Goal: Find specific page/section: Find specific page/section

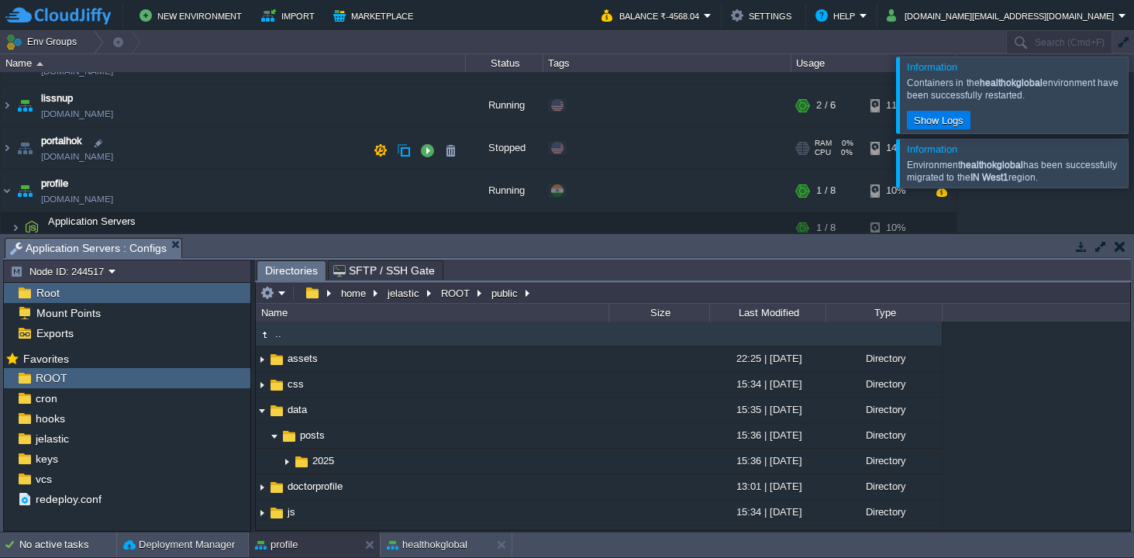
scroll to position [868, 0]
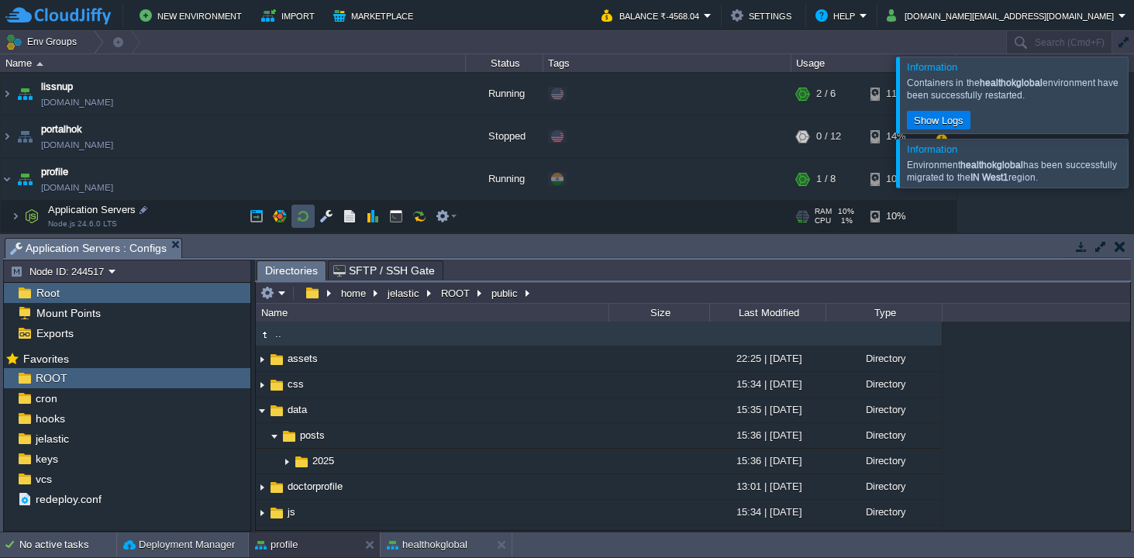
click at [302, 212] on button "button" at bounding box center [303, 216] width 14 height 14
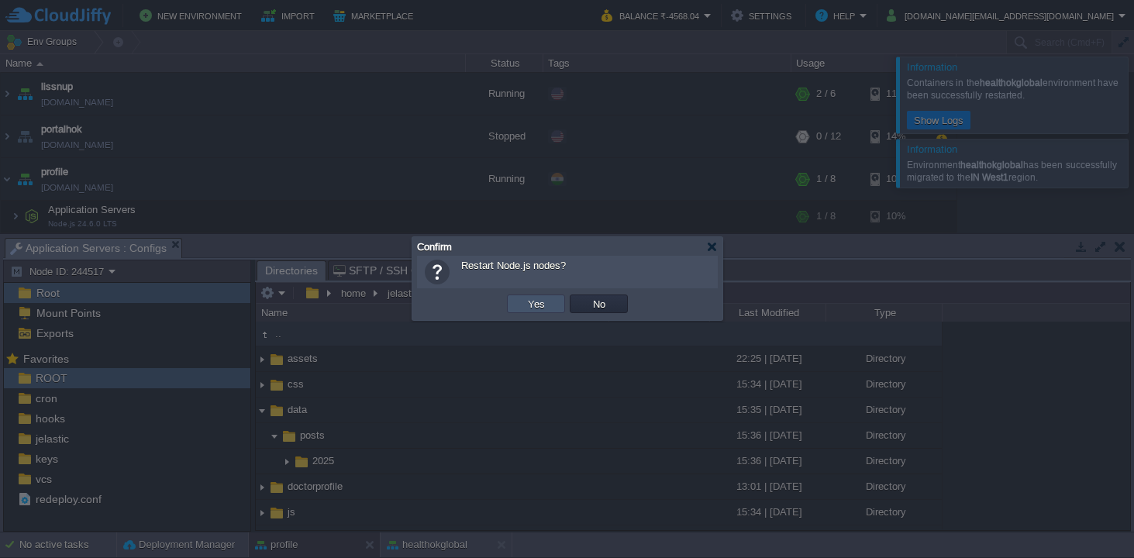
click at [536, 307] on button "Yes" at bounding box center [536, 304] width 26 height 14
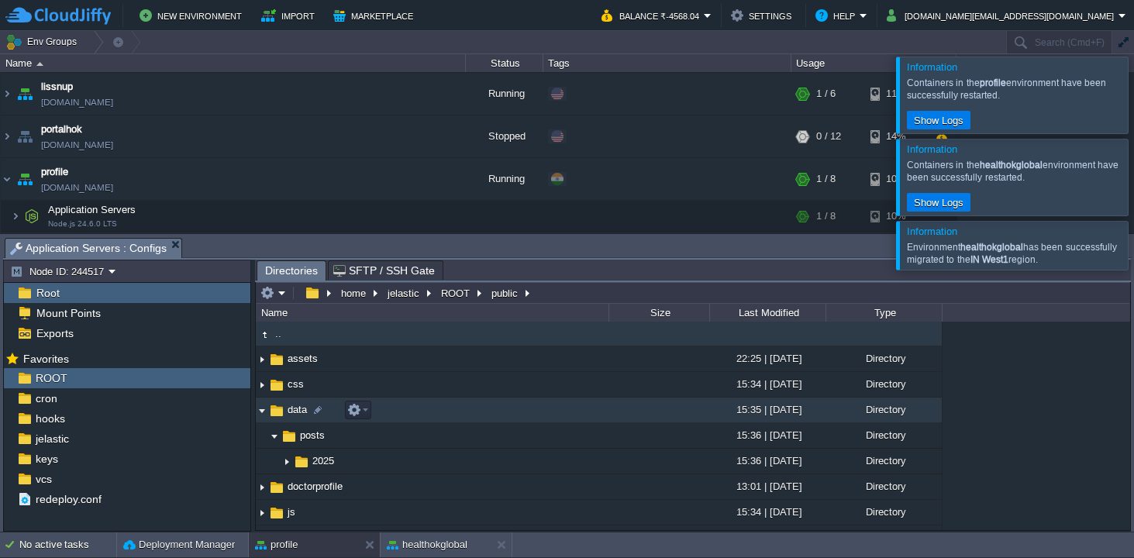
click at [264, 411] on img at bounding box center [262, 410] width 12 height 24
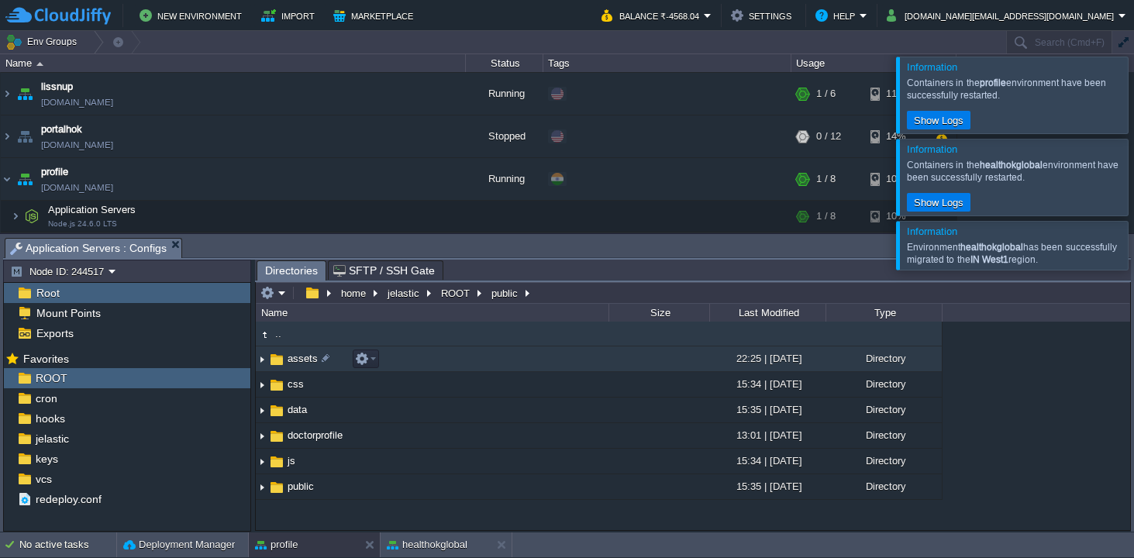
click at [264, 360] on img at bounding box center [262, 359] width 12 height 24
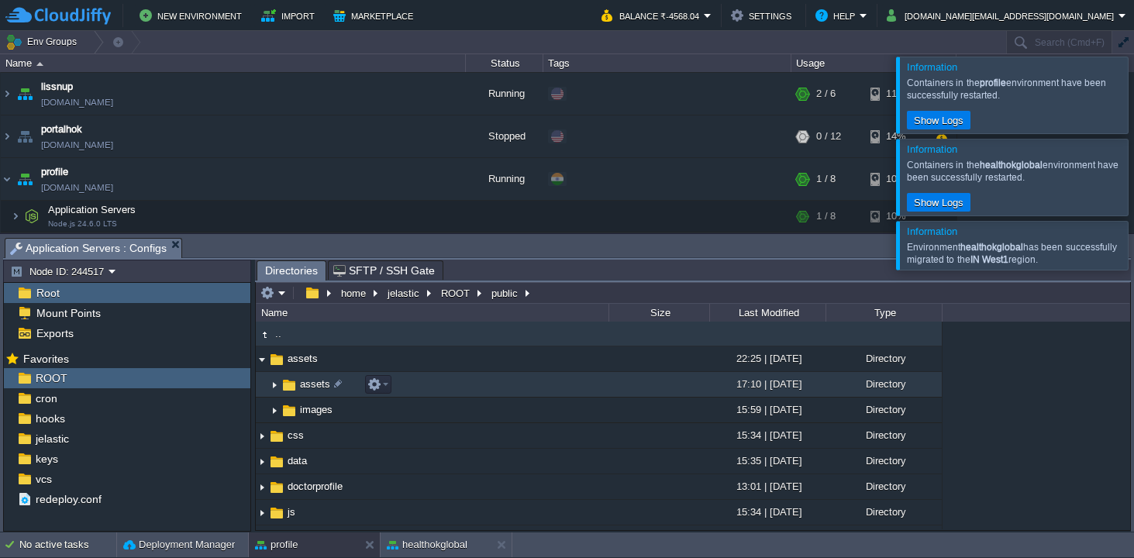
click at [277, 387] on img at bounding box center [274, 385] width 12 height 24
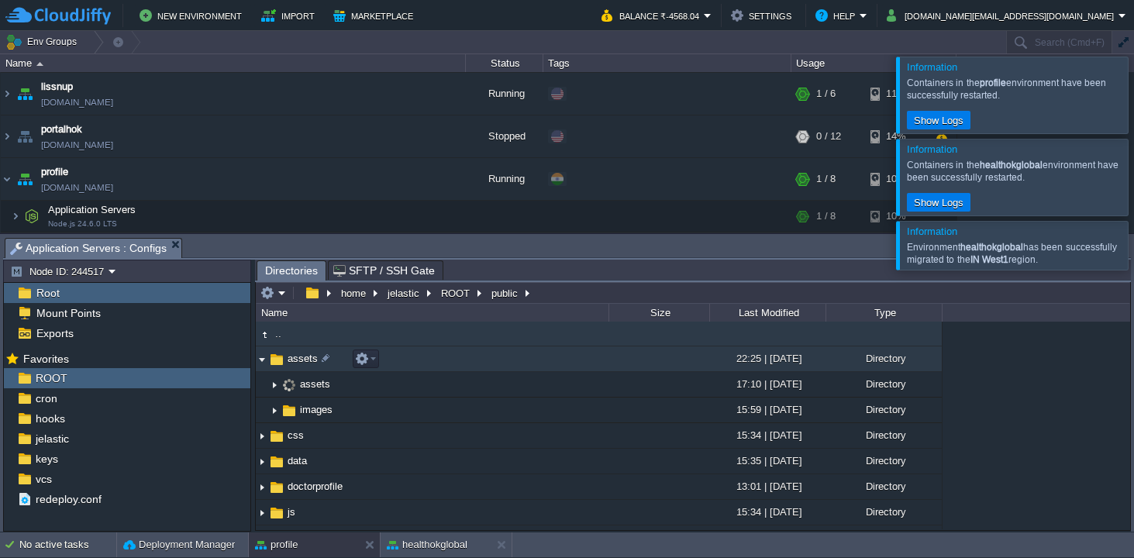
click at [264, 361] on img at bounding box center [262, 359] width 12 height 24
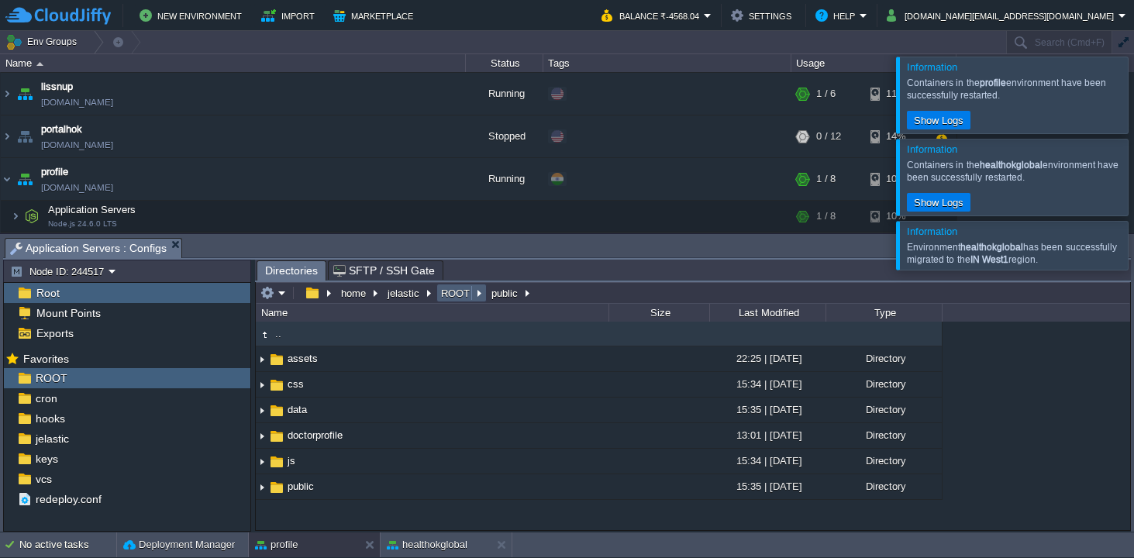
click at [452, 295] on button "ROOT" at bounding box center [456, 293] width 35 height 14
click at [285, 295] on em at bounding box center [273, 293] width 26 height 14
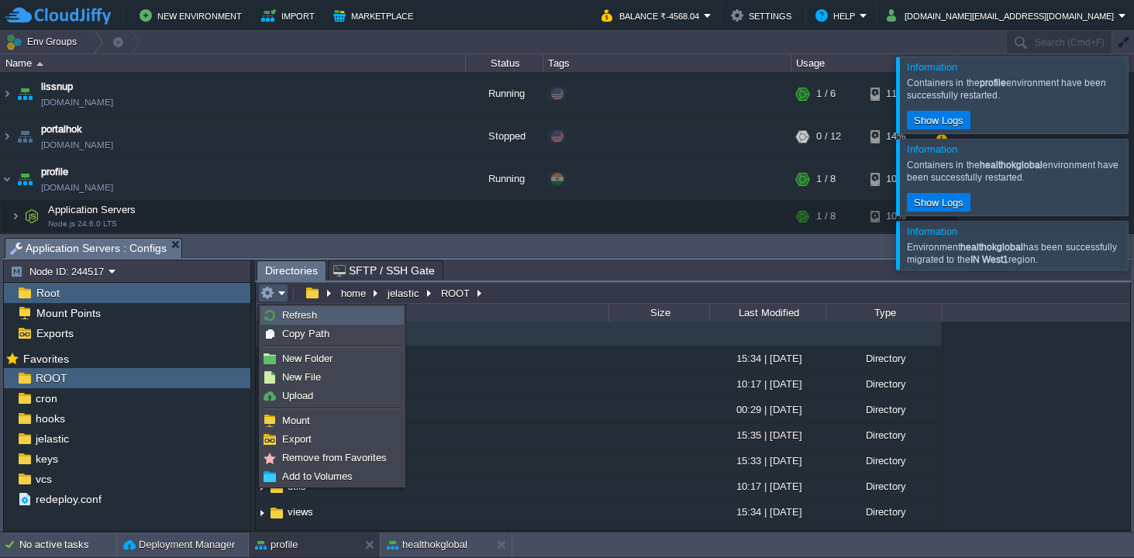
click at [295, 317] on span "Refresh" at bounding box center [299, 315] width 35 height 12
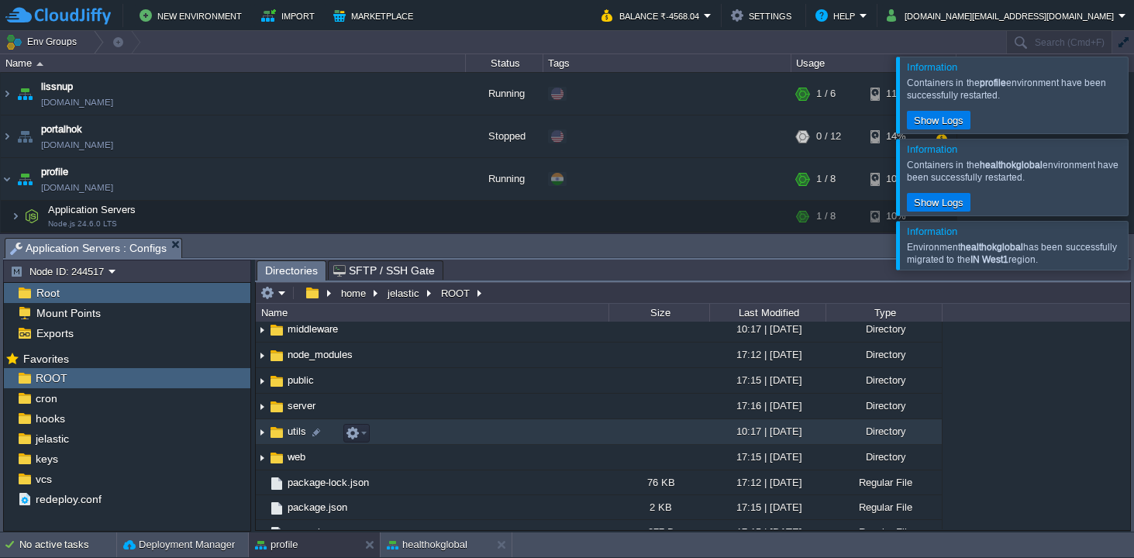
scroll to position [0, 0]
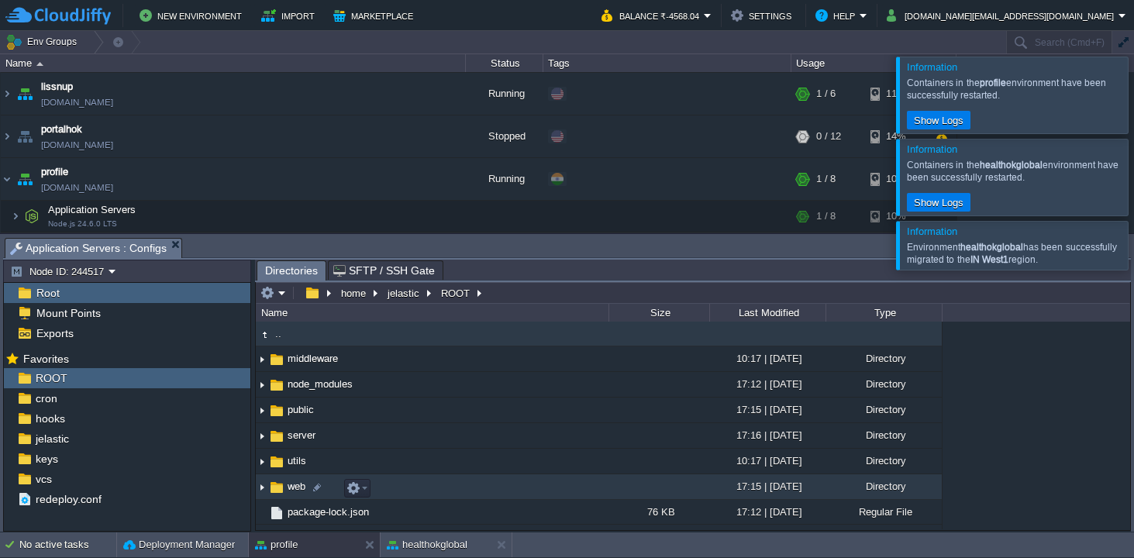
click at [276, 489] on img at bounding box center [276, 487] width 17 height 17
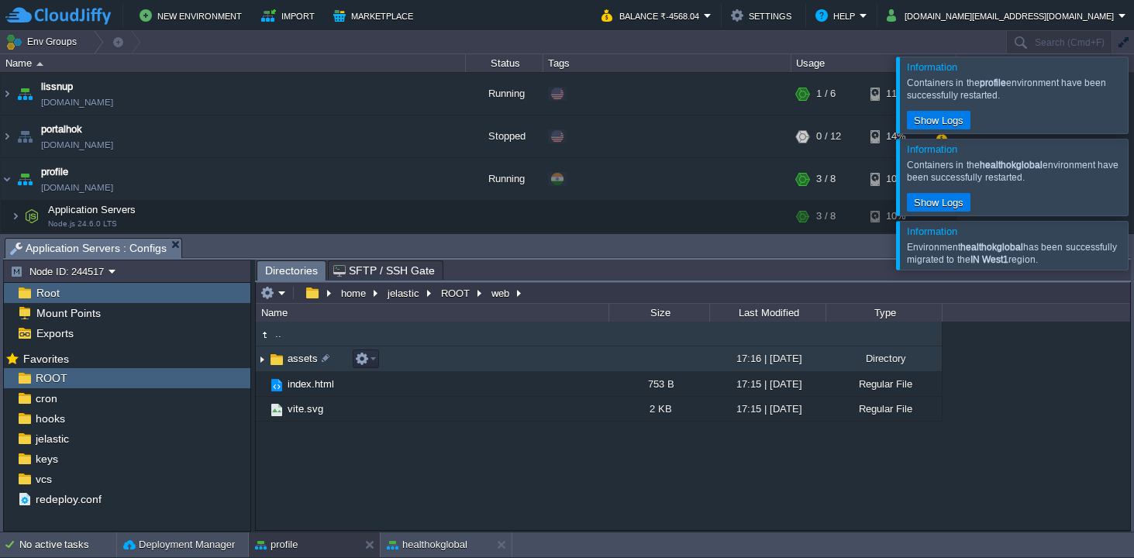
click at [264, 360] on img at bounding box center [262, 359] width 12 height 24
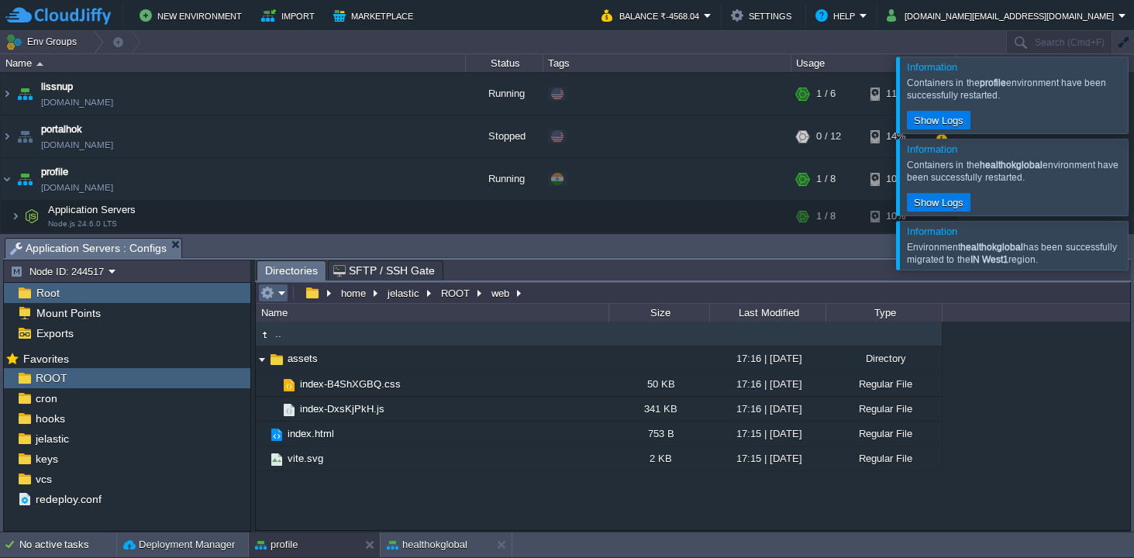
click at [283, 292] on em at bounding box center [273, 293] width 26 height 14
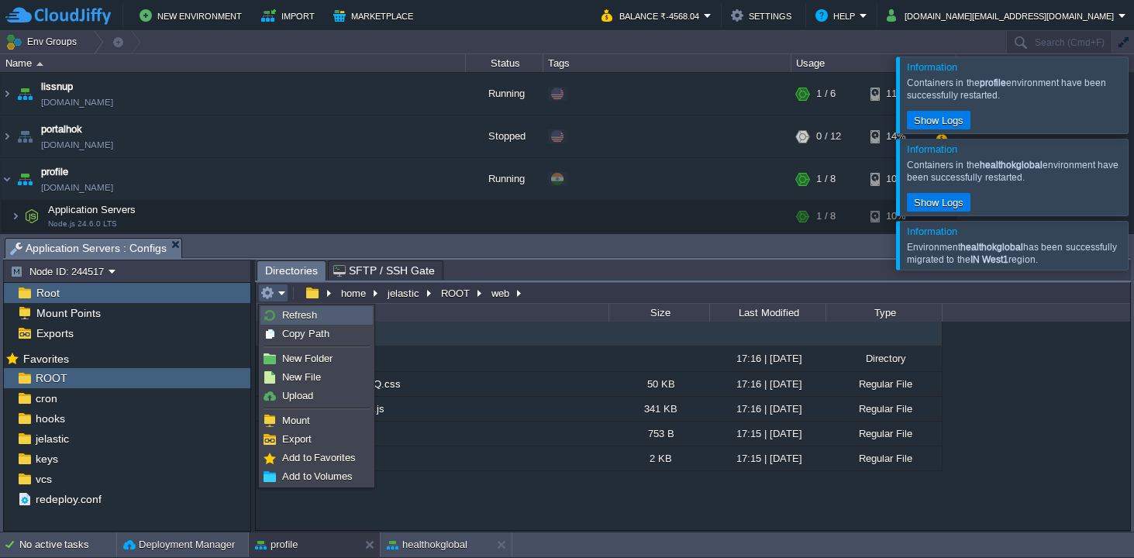
click at [304, 314] on span "Refresh" at bounding box center [299, 315] width 35 height 12
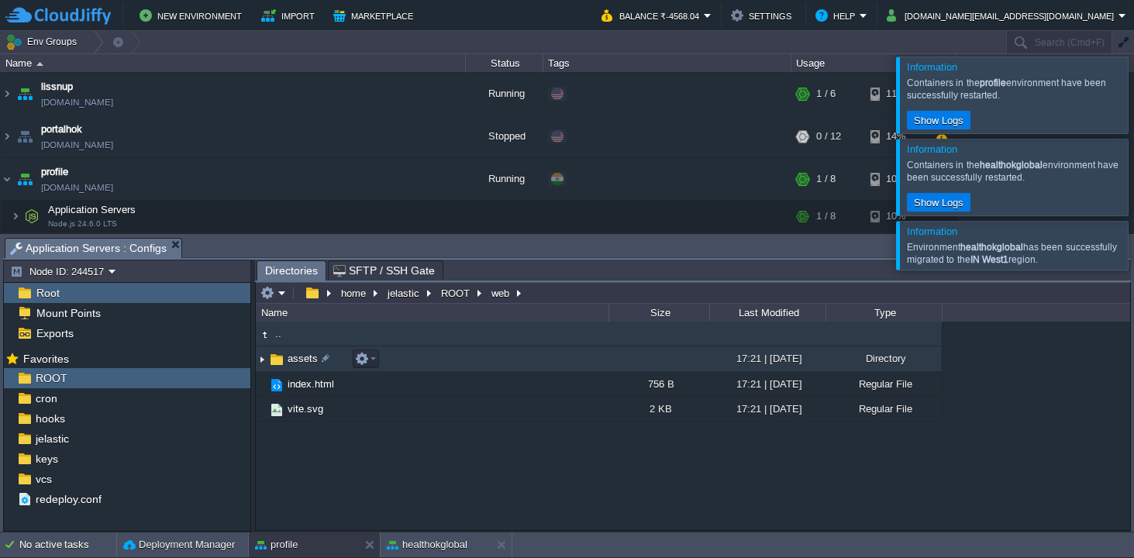
click at [263, 361] on img at bounding box center [262, 359] width 12 height 24
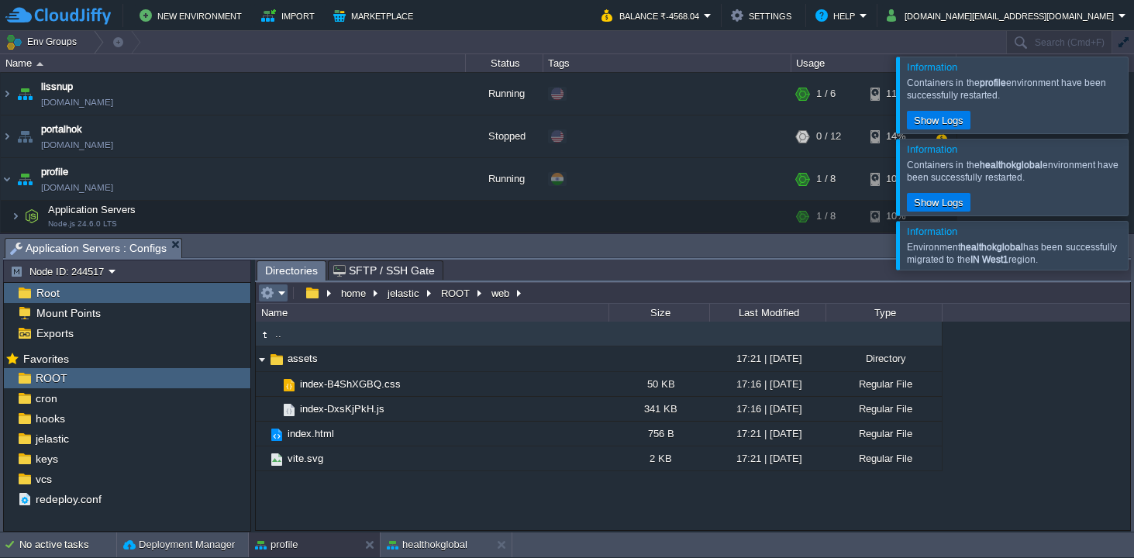
click at [284, 289] on em at bounding box center [273, 293] width 26 height 14
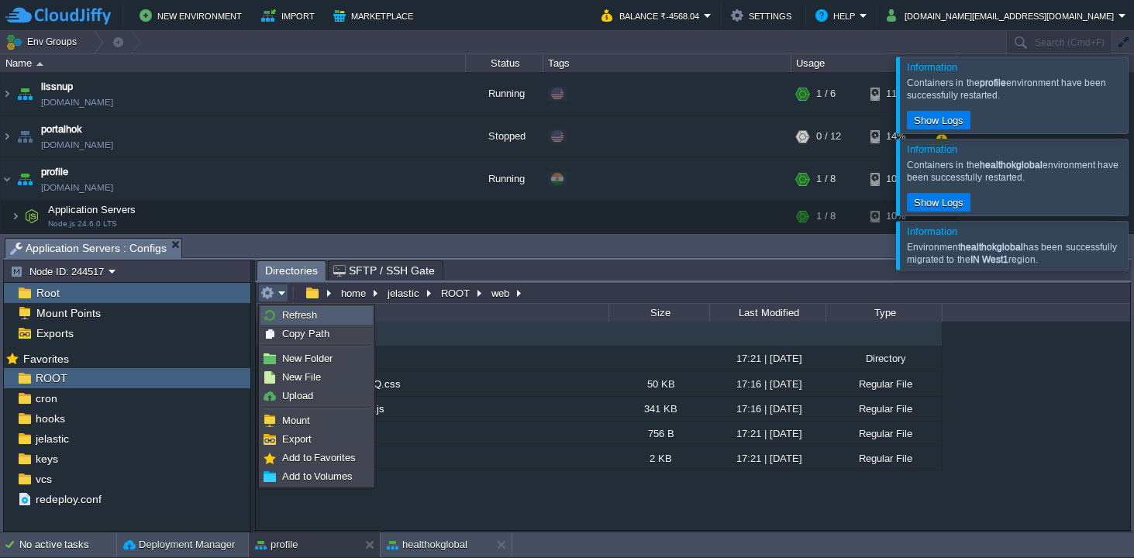
click at [289, 317] on span "Refresh" at bounding box center [299, 315] width 35 height 12
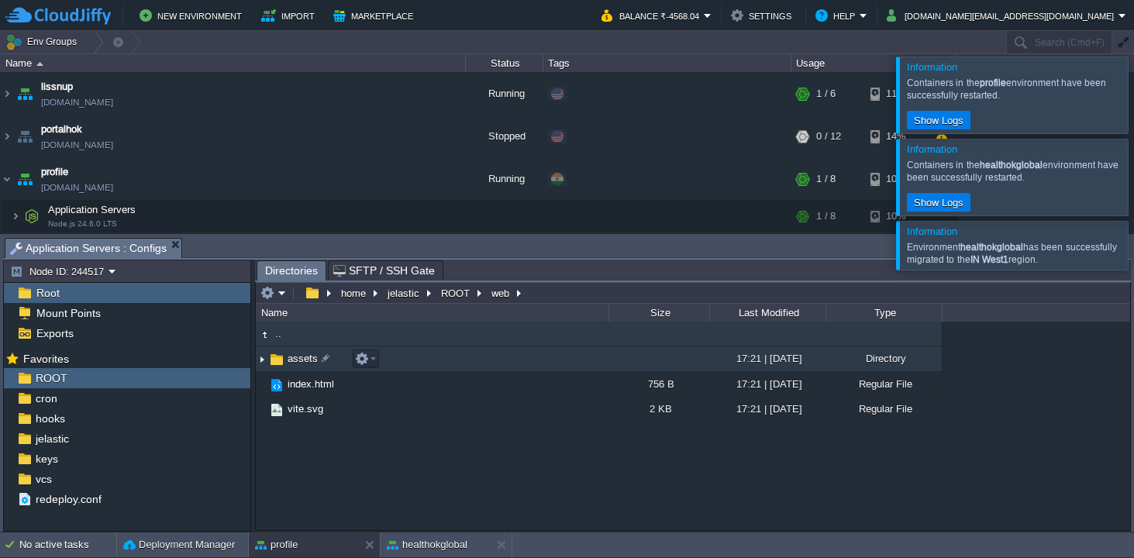
click at [262, 358] on img at bounding box center [262, 359] width 12 height 24
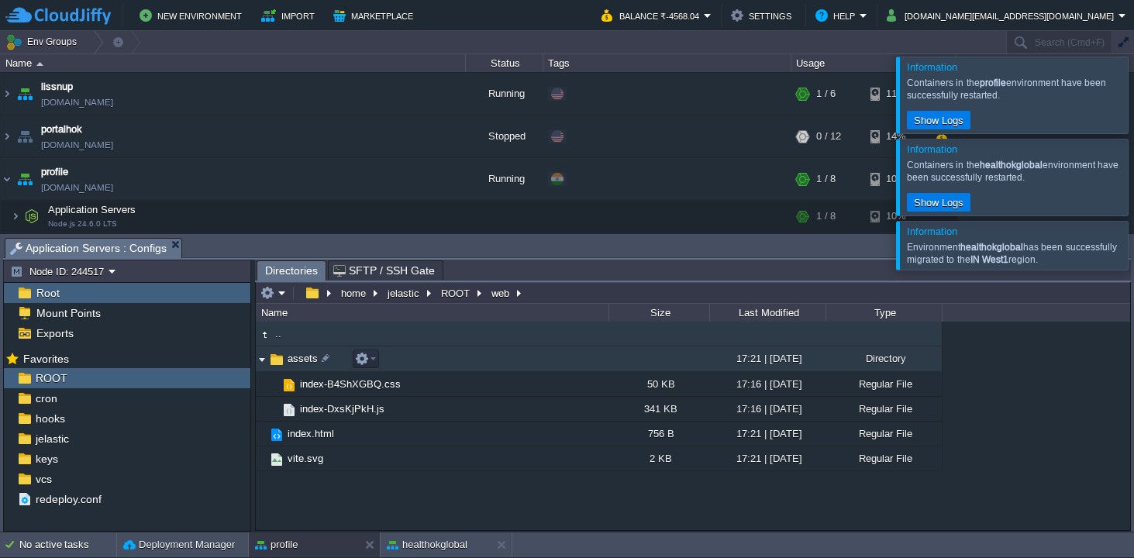
click at [289, 360] on span "assets" at bounding box center [302, 358] width 35 height 13
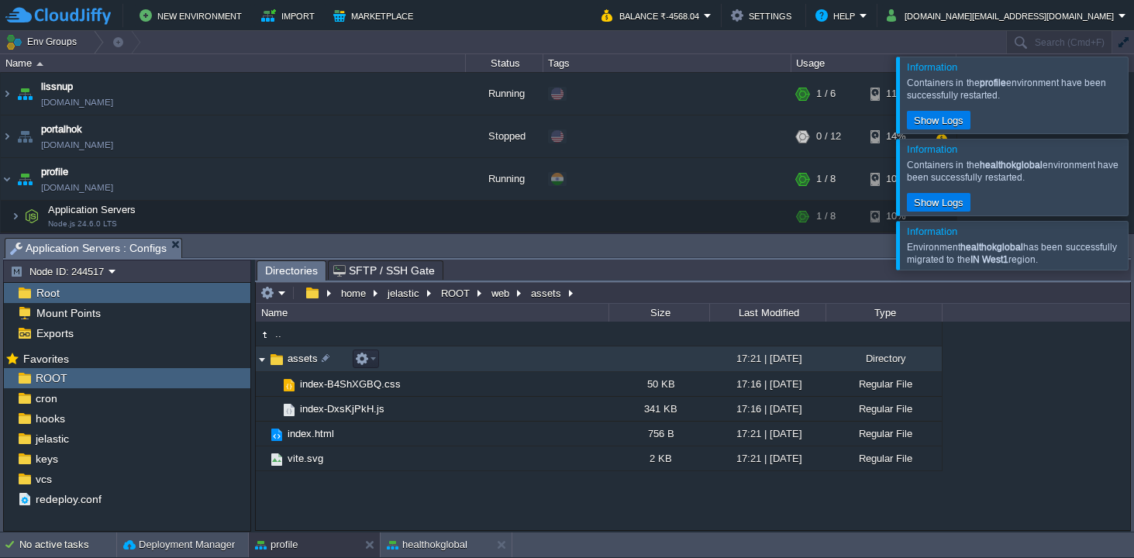
click at [289, 360] on span "assets" at bounding box center [302, 358] width 35 height 13
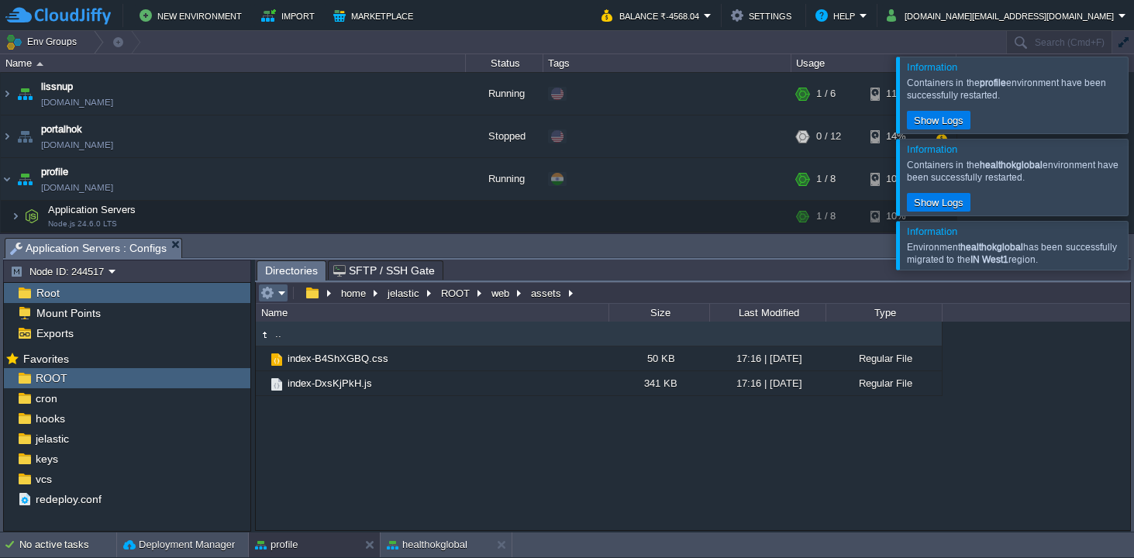
click at [285, 291] on em at bounding box center [273, 293] width 26 height 14
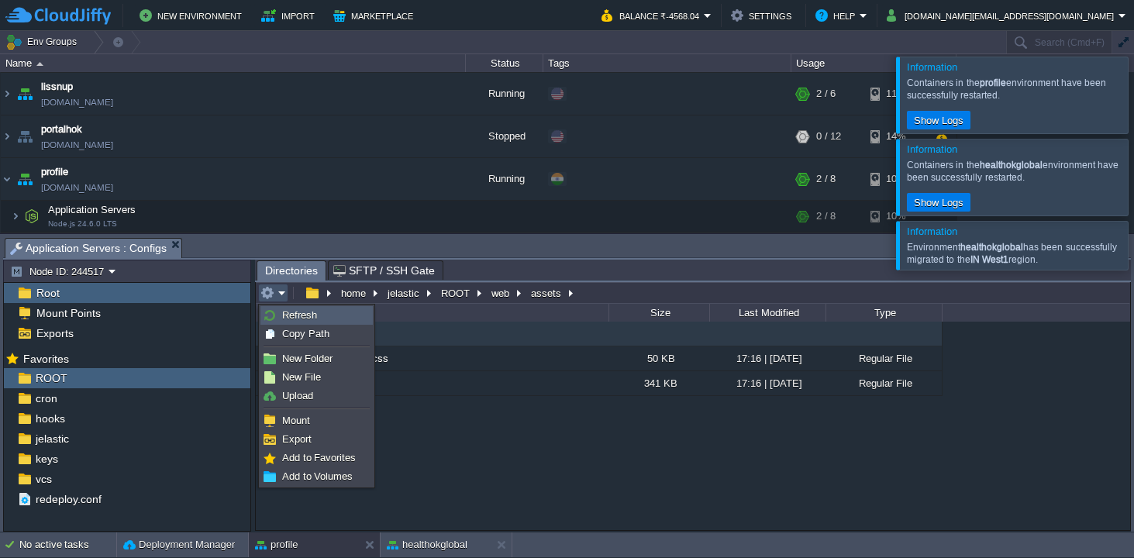
click at [326, 316] on link "Refresh" at bounding box center [316, 315] width 111 height 17
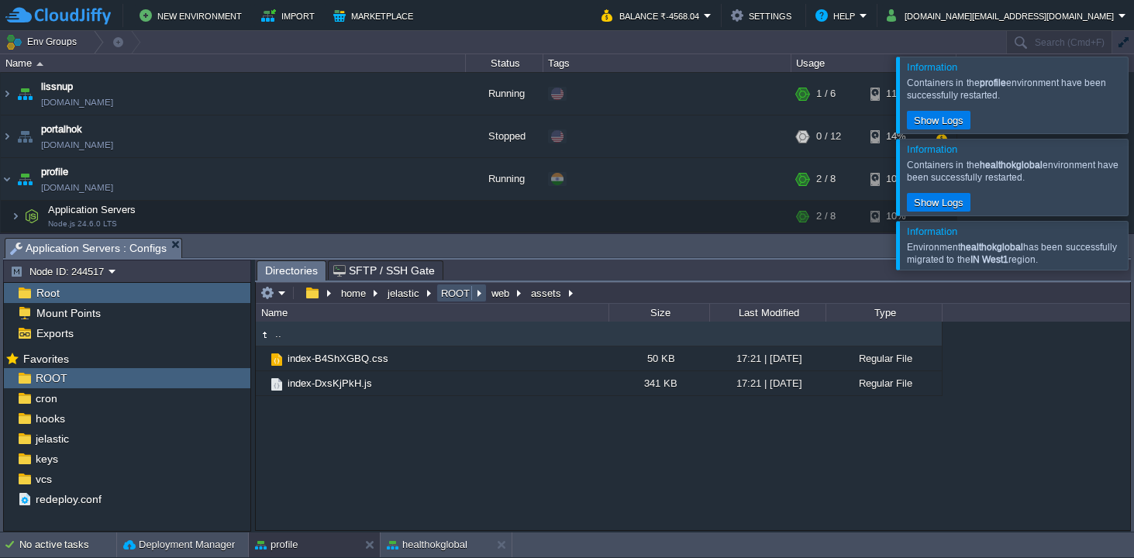
click at [456, 295] on button "ROOT" at bounding box center [456, 293] width 35 height 14
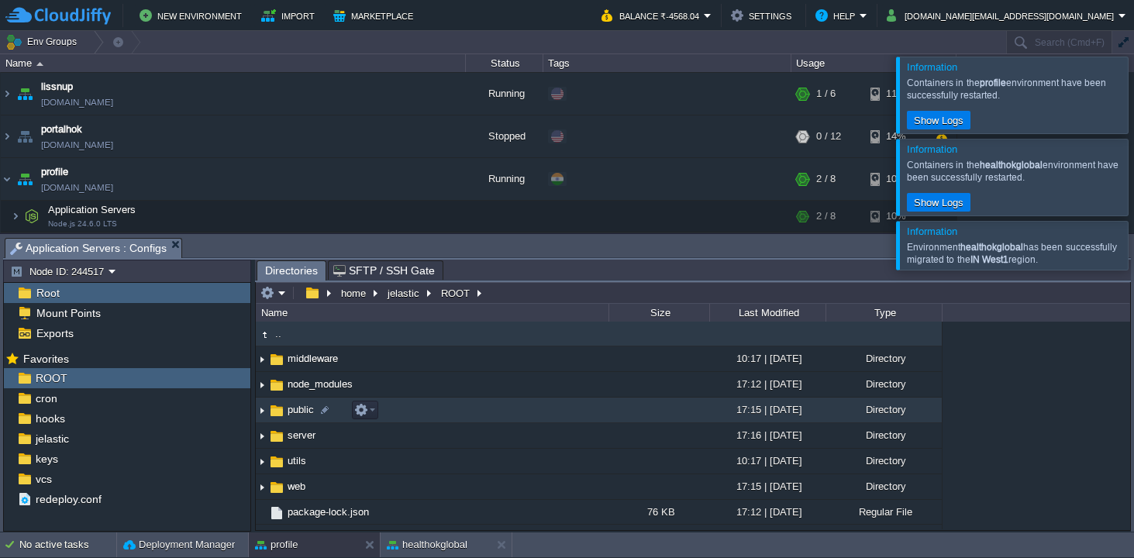
click at [293, 410] on span "public" at bounding box center [300, 409] width 31 height 13
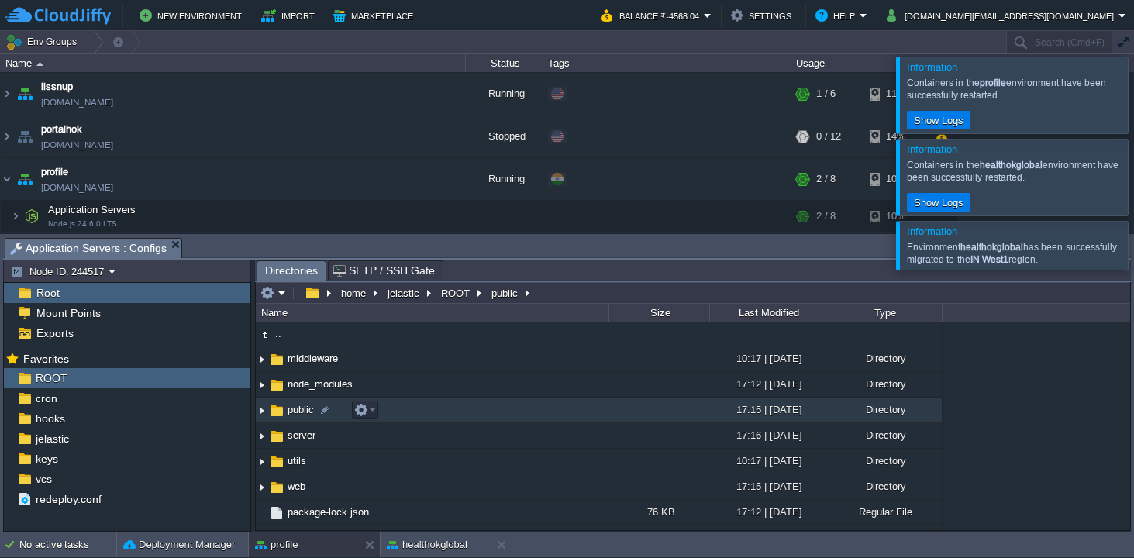
click at [293, 410] on span "public" at bounding box center [300, 409] width 31 height 13
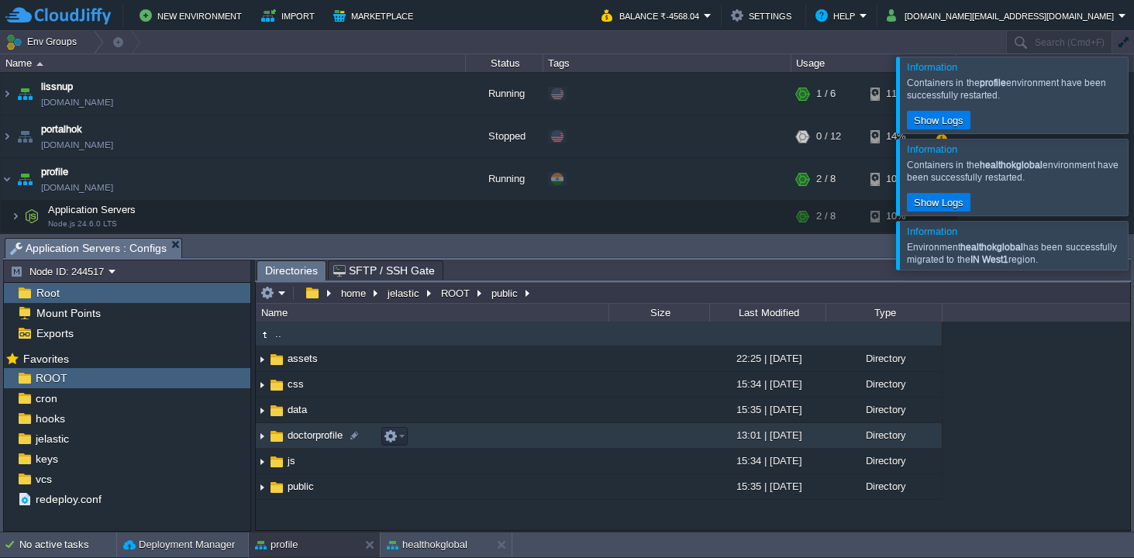
click at [300, 433] on span "doctorprofile" at bounding box center [315, 435] width 60 height 13
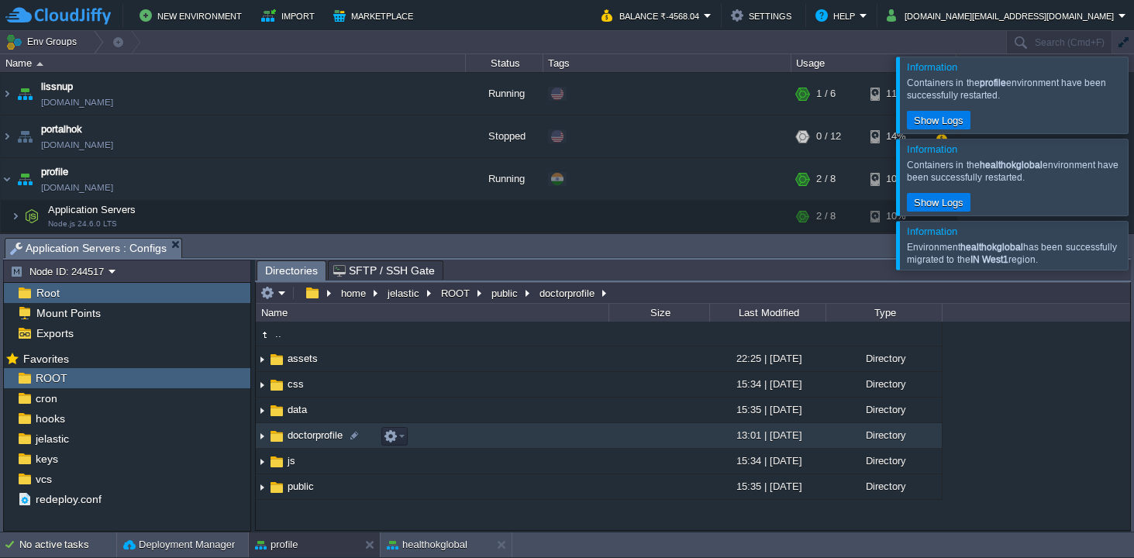
click at [300, 433] on span "doctorprofile" at bounding box center [315, 435] width 60 height 13
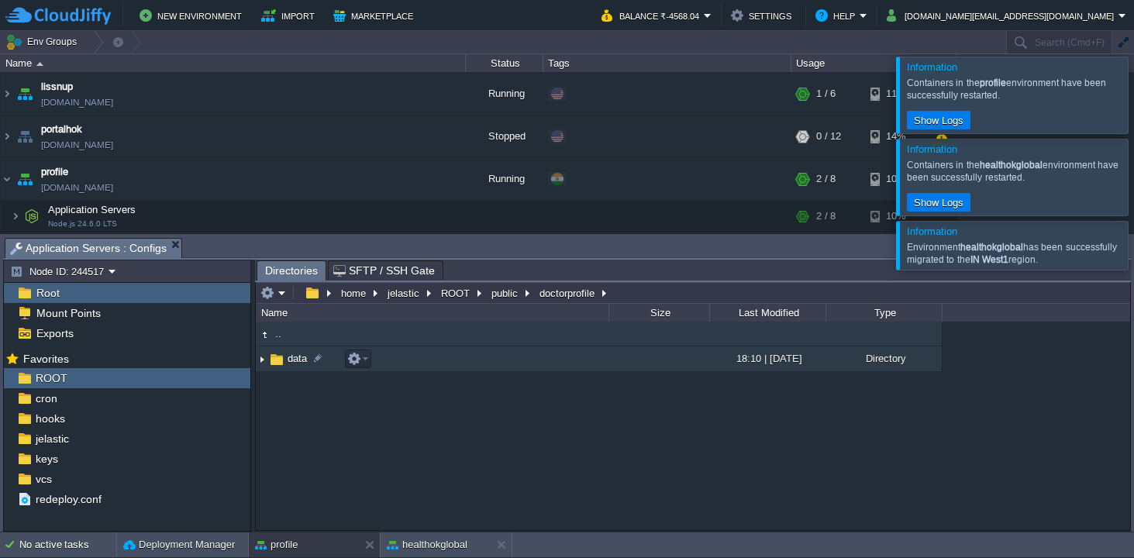
click at [300, 365] on span "data" at bounding box center [297, 358] width 24 height 13
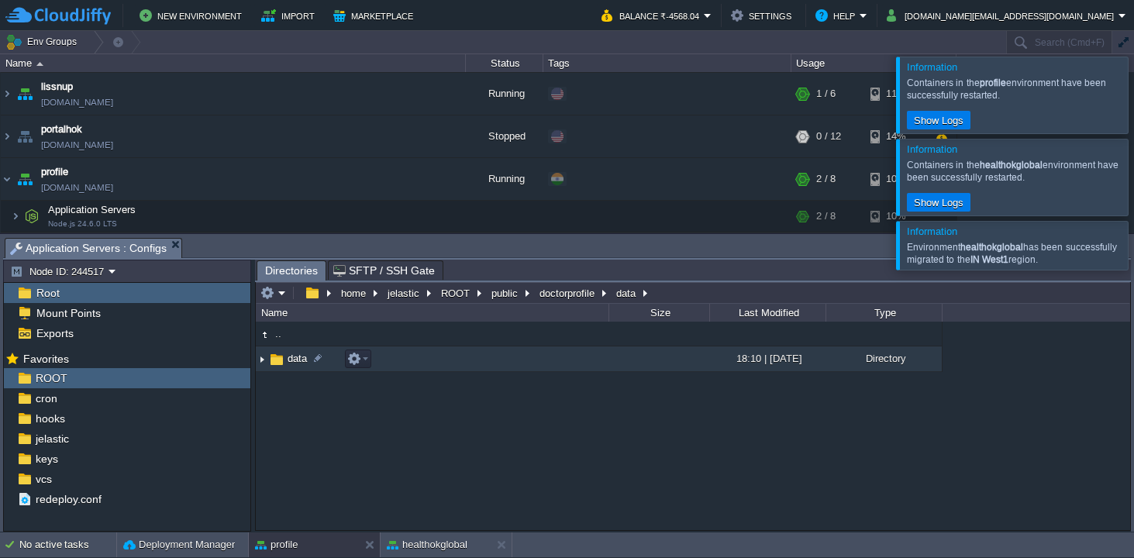
click at [300, 365] on span "data" at bounding box center [297, 358] width 24 height 13
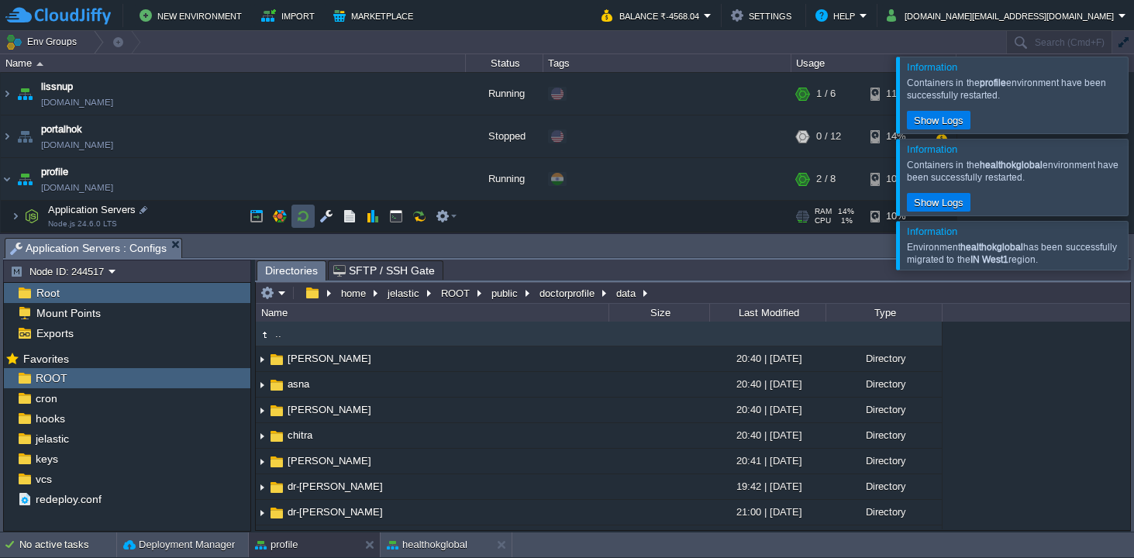
click at [305, 221] on button "button" at bounding box center [303, 216] width 14 height 14
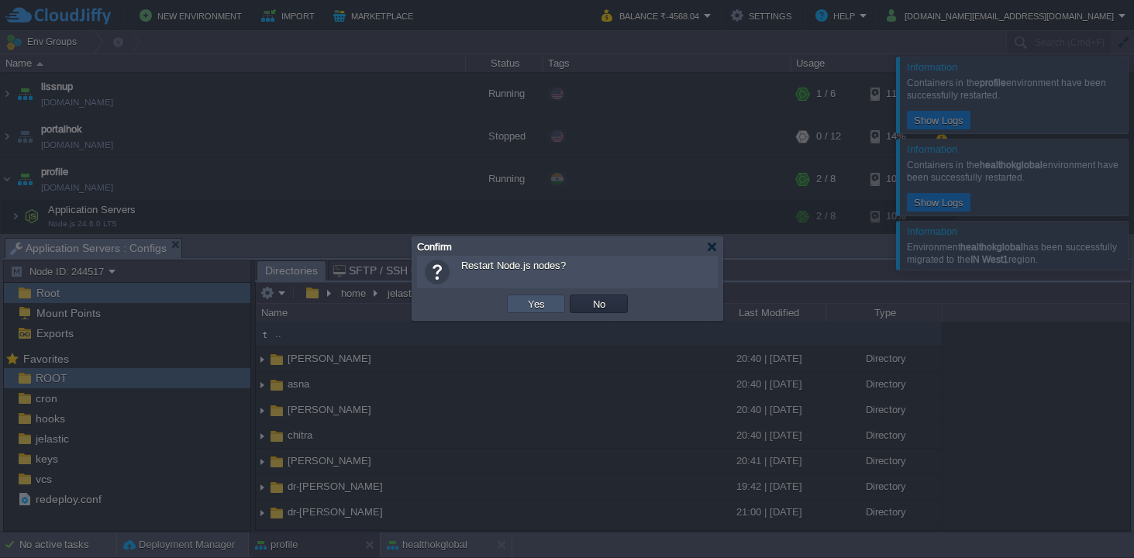
click at [524, 302] on button "Yes" at bounding box center [536, 304] width 26 height 14
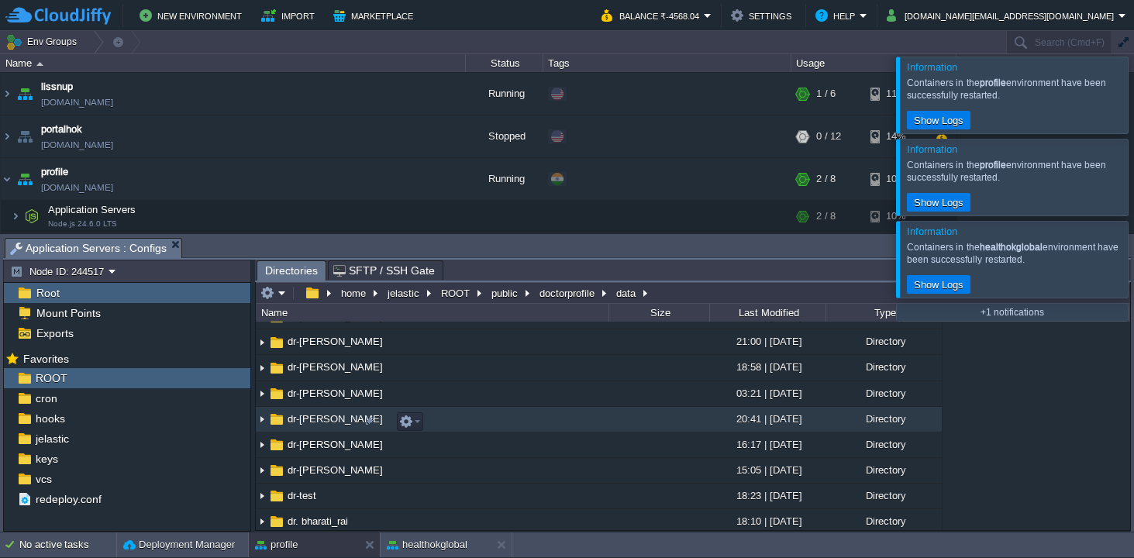
scroll to position [174, 0]
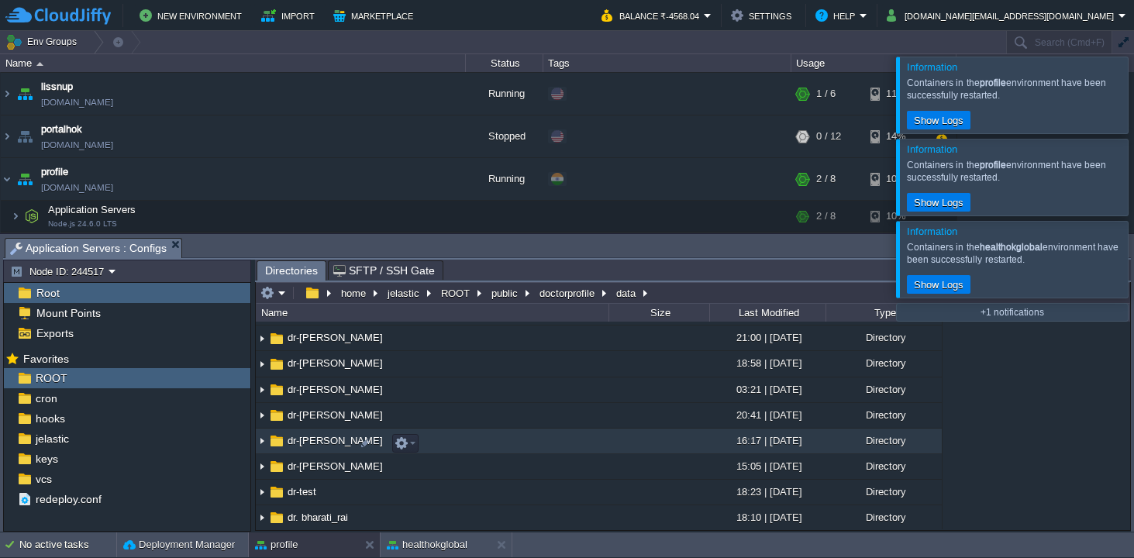
click at [322, 440] on span "dr-[PERSON_NAME]" at bounding box center [335, 440] width 100 height 13
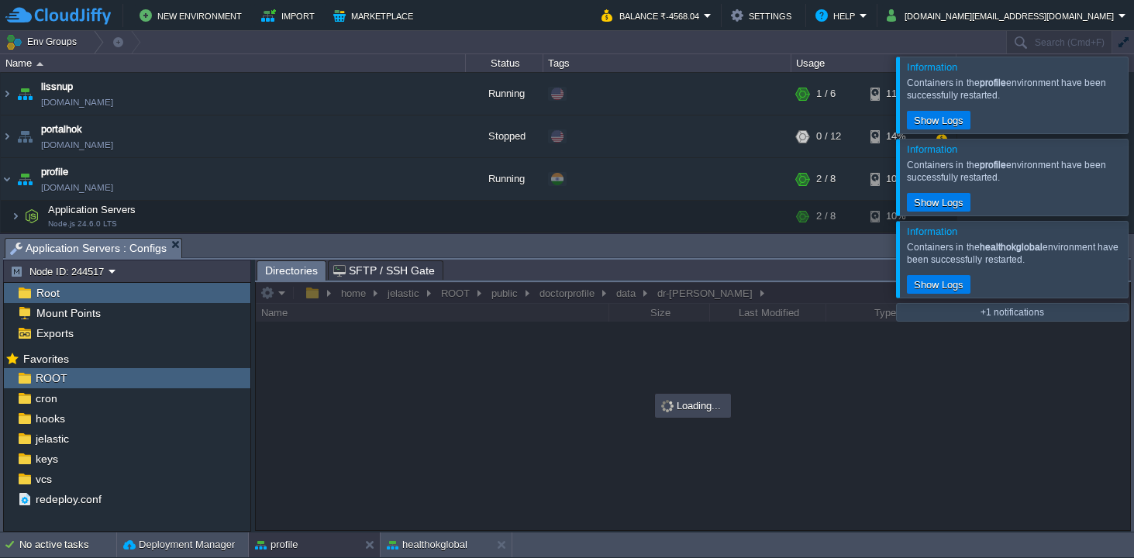
scroll to position [0, 0]
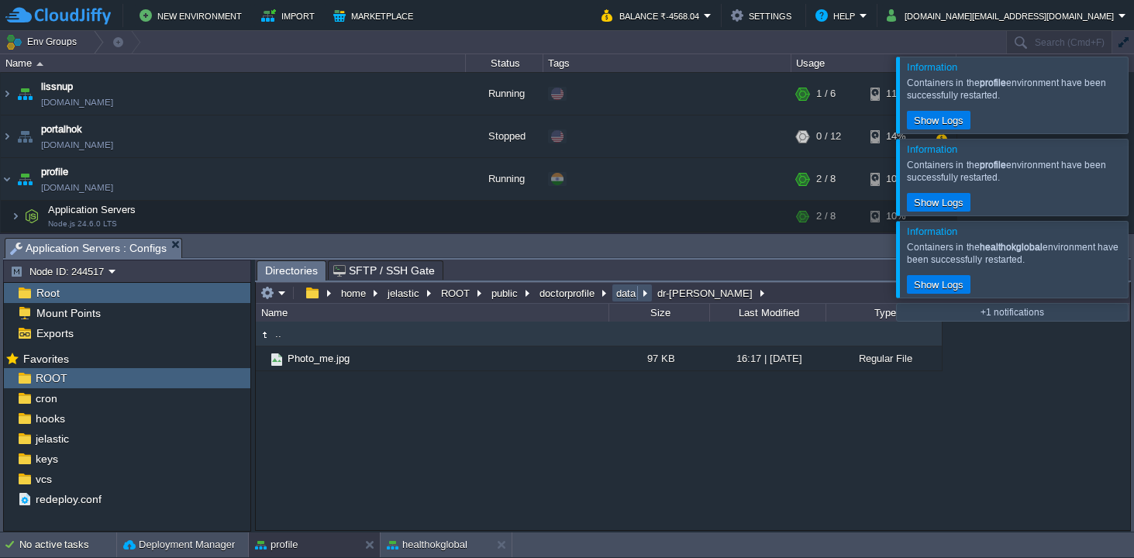
click at [622, 293] on button "data" at bounding box center [627, 293] width 26 height 14
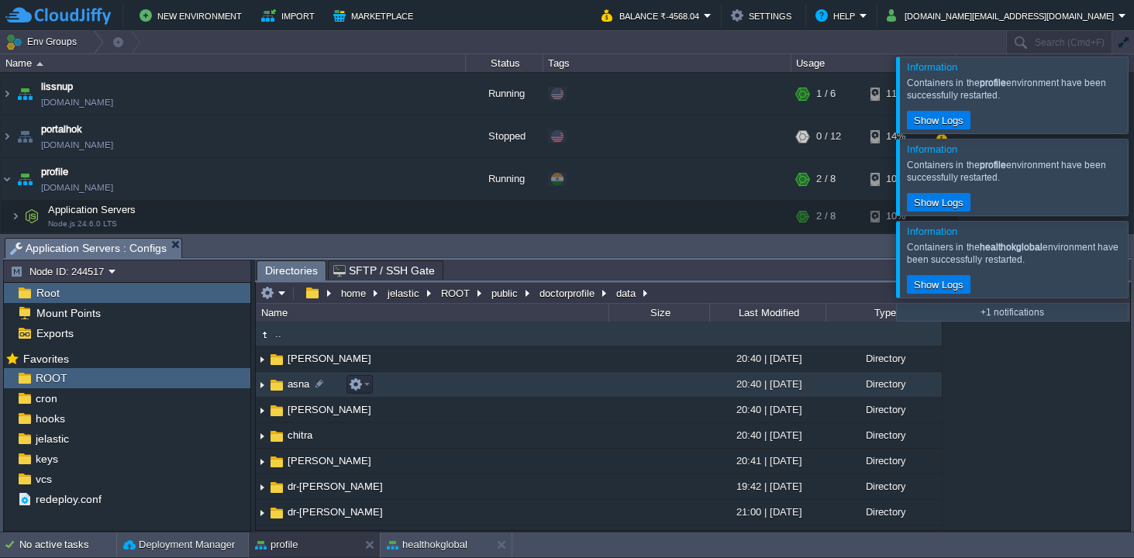
click at [298, 385] on span "asna" at bounding box center [298, 383] width 26 height 13
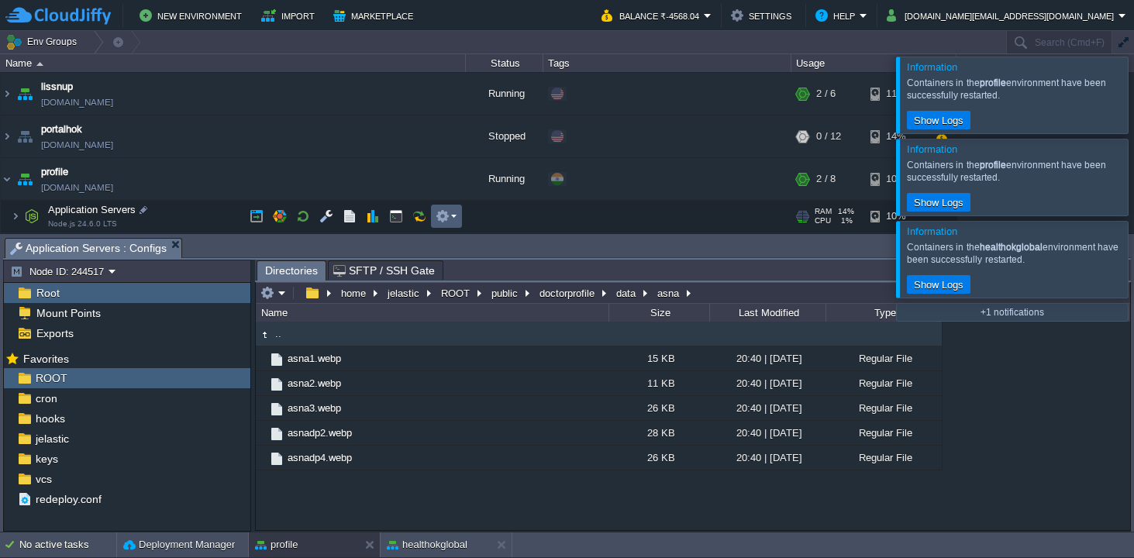
click at [456, 211] on em at bounding box center [446, 216] width 21 height 14
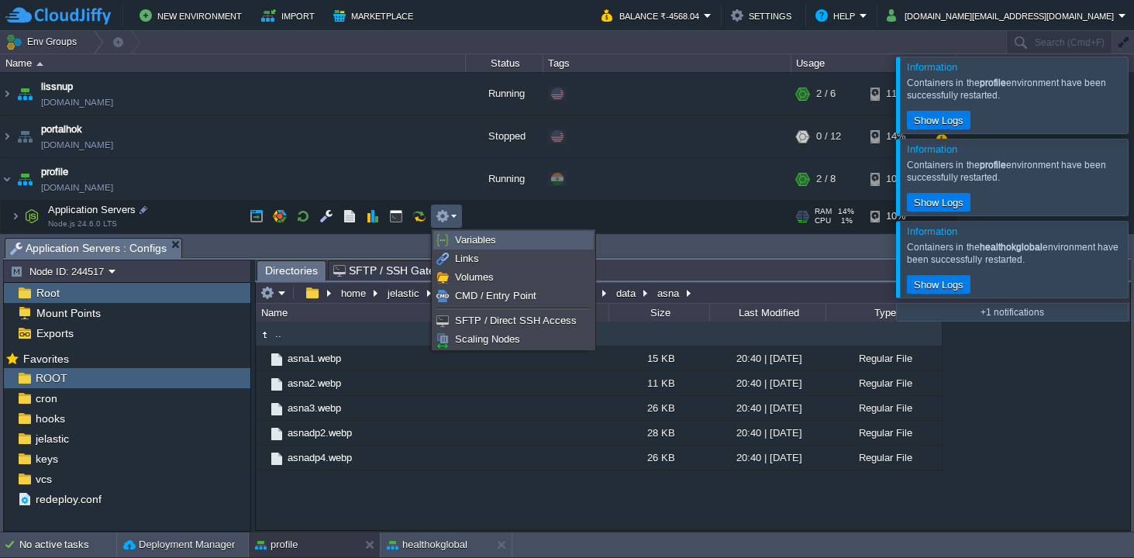
click at [464, 240] on span "Variables" at bounding box center [475, 240] width 41 height 12
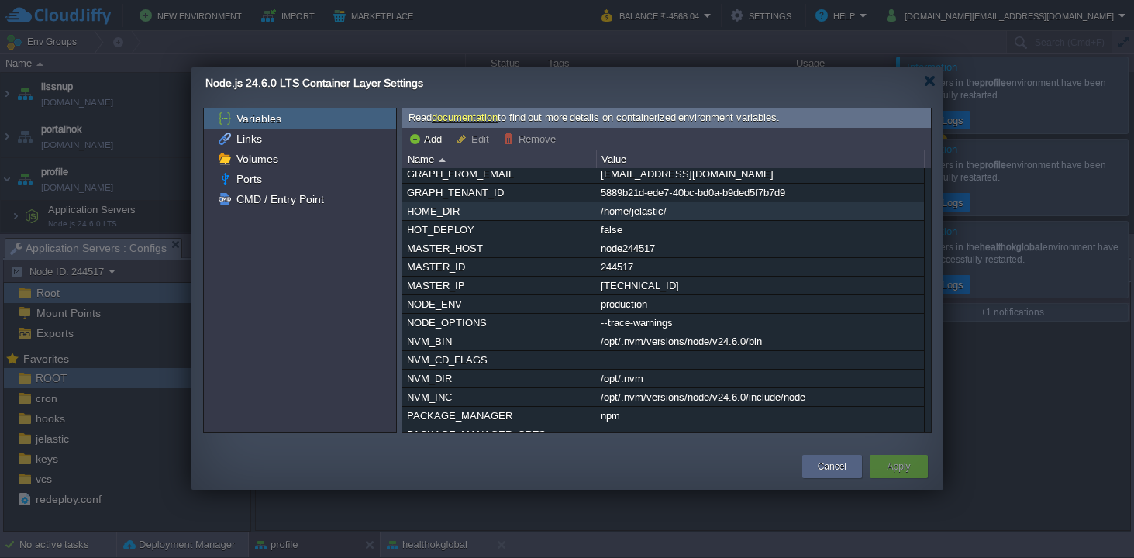
scroll to position [292, 0]
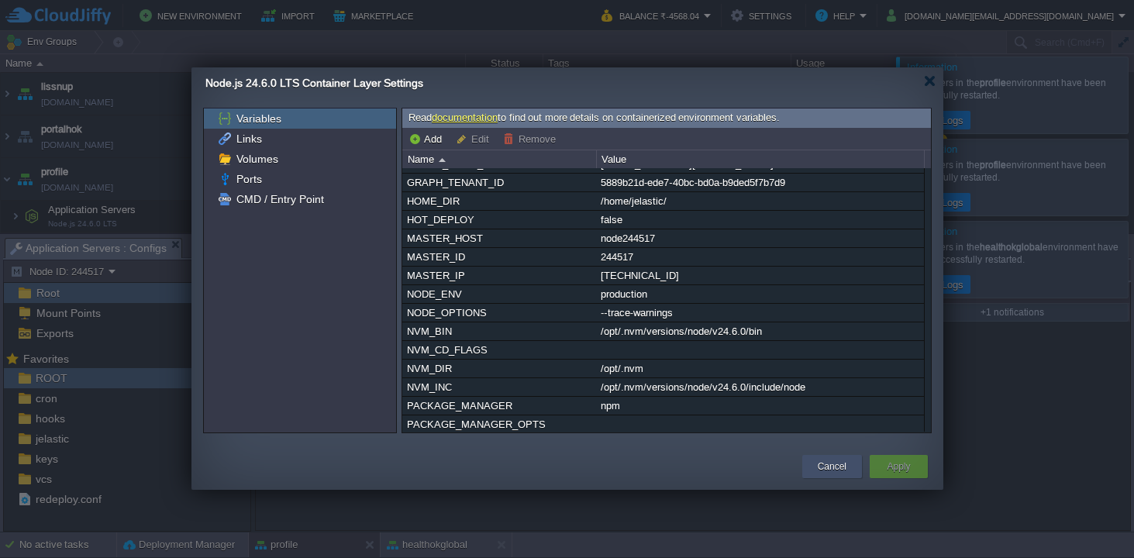
click at [825, 465] on button "Cancel" at bounding box center [832, 467] width 29 height 16
